Goal: Task Accomplishment & Management: Manage account settings

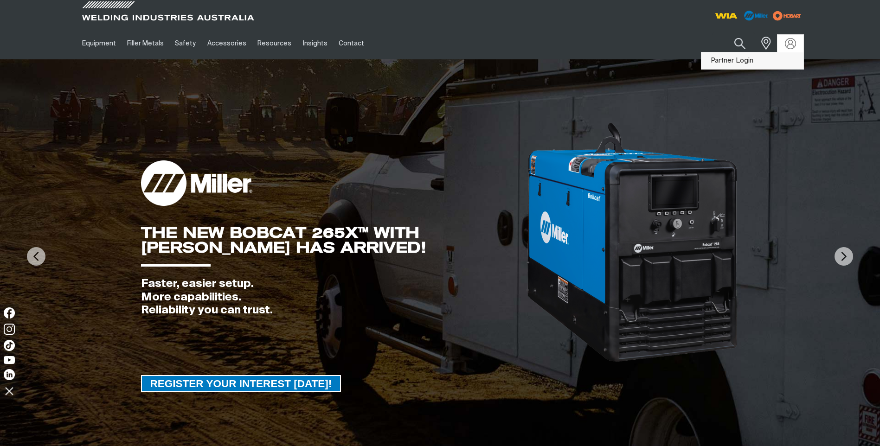
click at [737, 61] on link "Partner Login" at bounding box center [752, 60] width 102 height 17
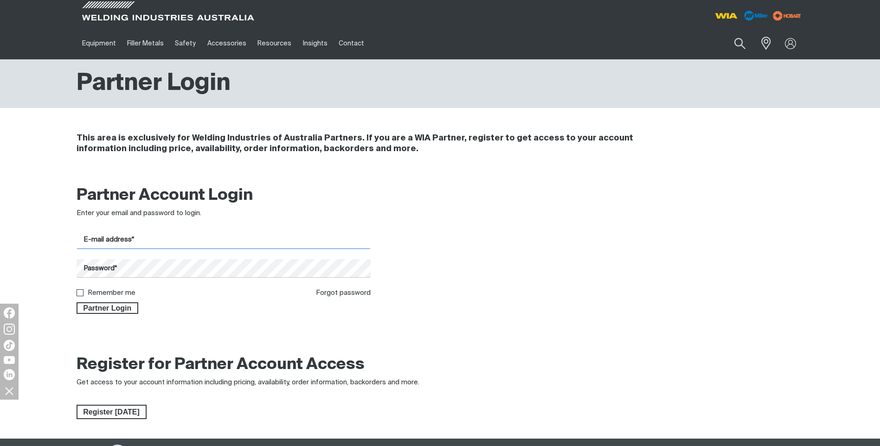
type input "[PERSON_NAME][EMAIL_ADDRESS][DOMAIN_NAME]"
click at [82, 295] on input "Remember me" at bounding box center [80, 292] width 6 height 6
checkbox input "true"
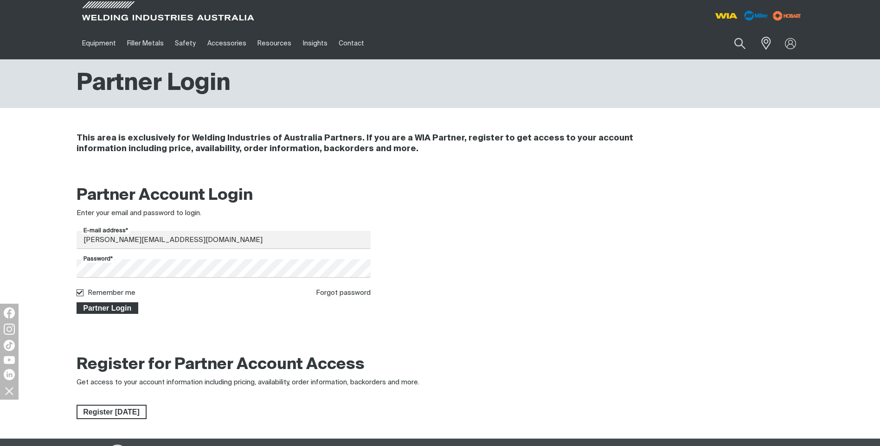
click at [106, 310] on span "Partner Login" at bounding box center [107, 308] width 60 height 12
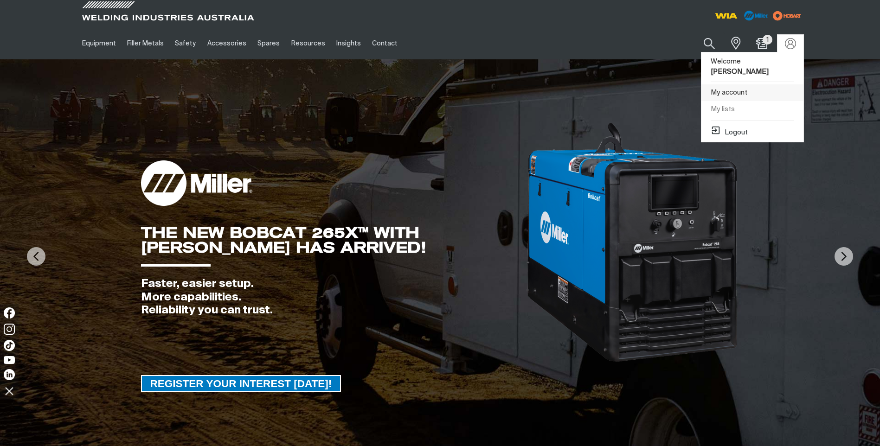
click at [728, 84] on link "My account" at bounding box center [752, 92] width 102 height 17
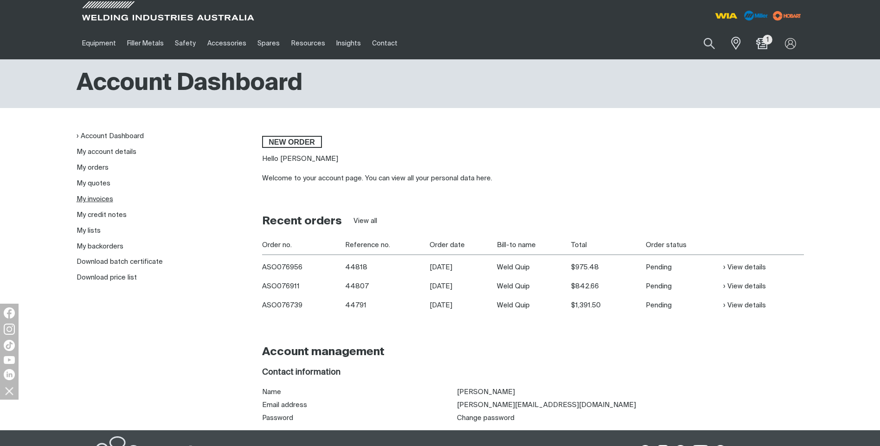
click at [93, 199] on link "My invoices" at bounding box center [95, 199] width 37 height 7
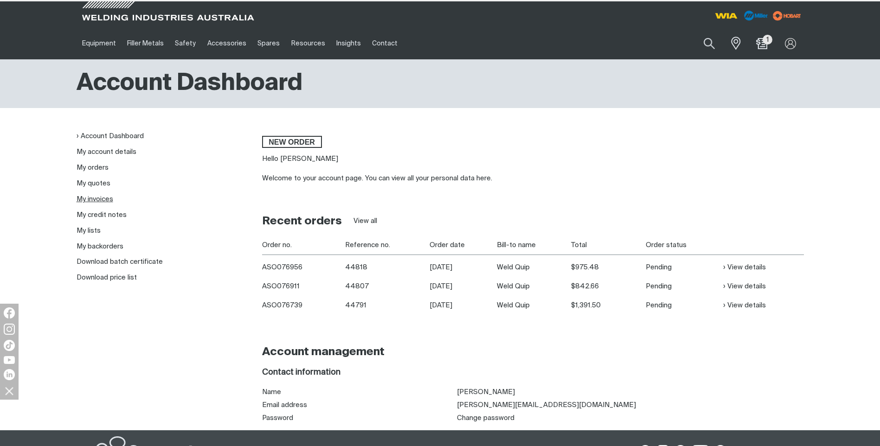
click at [94, 198] on link "My invoices" at bounding box center [95, 199] width 37 height 7
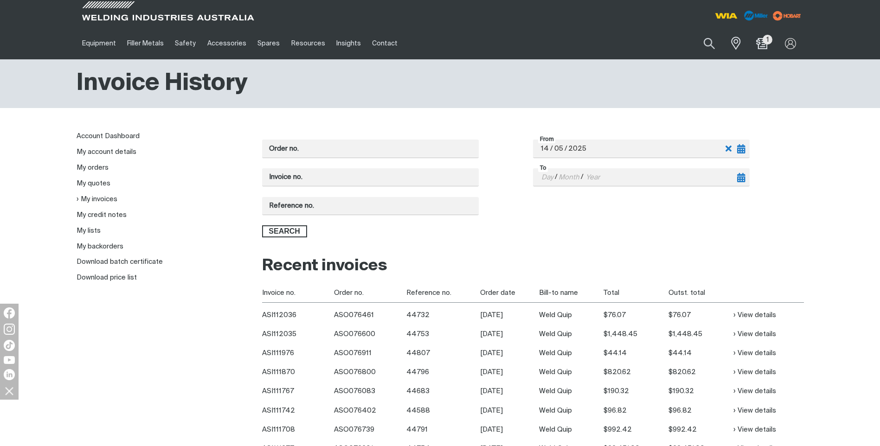
scroll to position [93, 0]
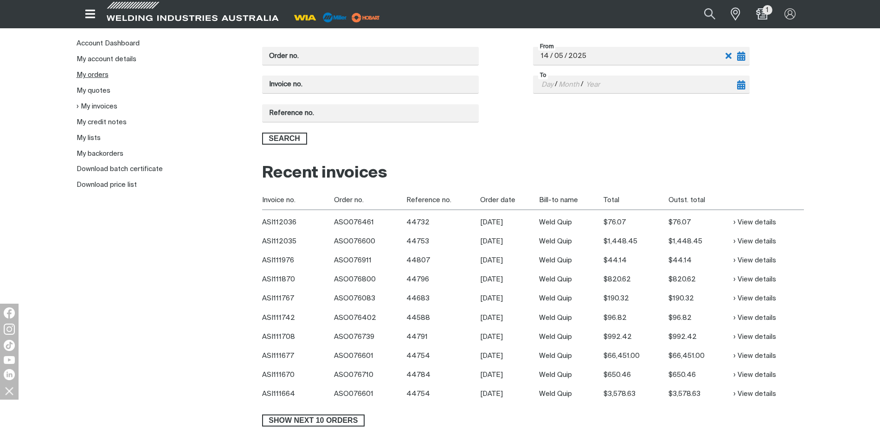
click at [100, 77] on link "My orders" at bounding box center [93, 74] width 32 height 7
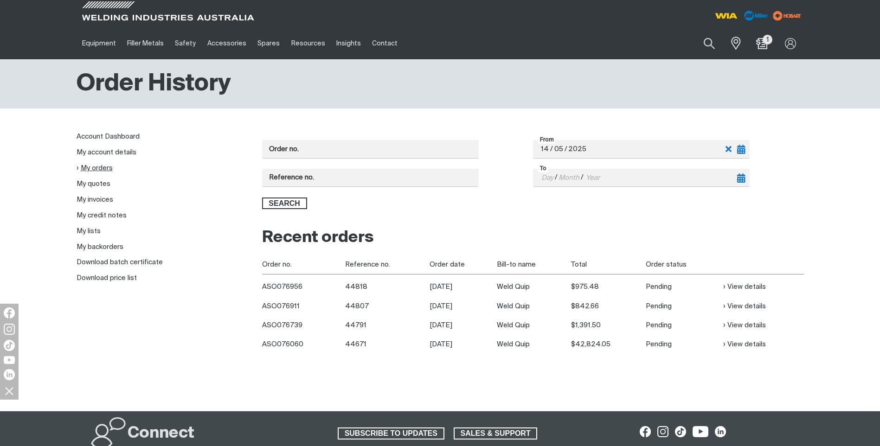
click at [99, 166] on link "My orders" at bounding box center [95, 168] width 36 height 8
click at [744, 344] on link "View details" at bounding box center [744, 344] width 43 height 11
